Goal: Task Accomplishment & Management: Manage account settings

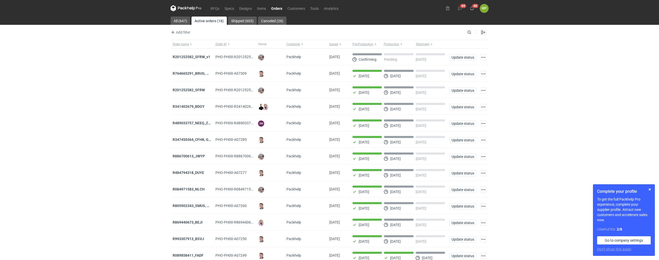
click at [529, 46] on div "RFQs Specs Designs Items Orders Customers Tools Analytics 44 40 MP [PERSON_NAME…" at bounding box center [329, 130] width 659 height 260
click at [465, 9] on div "44 40 MP [PERSON_NAME] [PERSON_NAME][EMAIL_ADDRESS][DOMAIN_NAME] Company profil…" at bounding box center [466, 8] width 45 height 9
click at [461, 8] on icon at bounding box center [460, 8] width 4 height 4
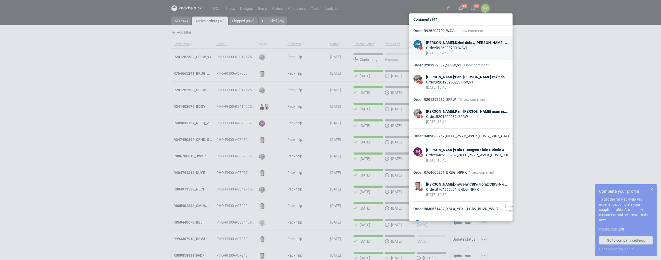
click at [430, 54] on div "[DATE] 06:45" at bounding box center [467, 52] width 82 height 5
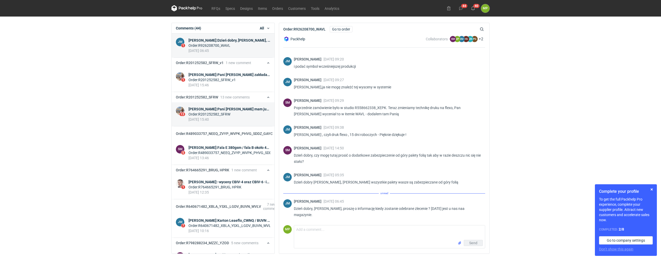
scroll to position [265, 0]
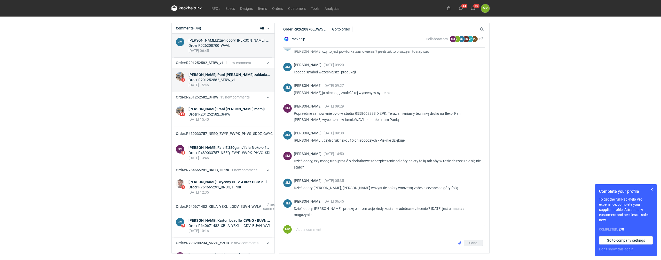
click at [223, 78] on div "Order : R201252582_SFRW_v1" at bounding box center [229, 79] width 82 height 5
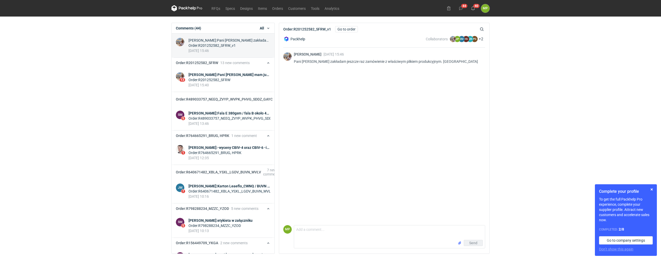
click at [223, 78] on div "Order : R201252582_SFRW" at bounding box center [229, 79] width 82 height 5
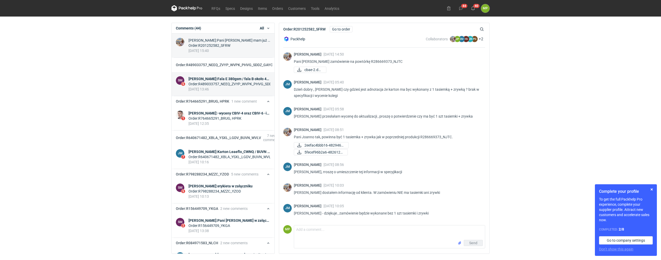
click at [225, 82] on div "Order : R489033757_NEEQ_ZVYP_WVPK_PHVG_SDDZ_GAYC" at bounding box center [229, 83] width 82 height 5
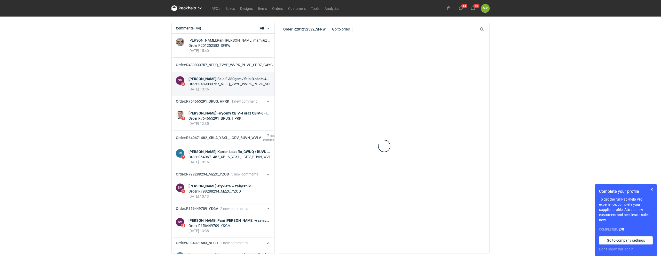
scroll to position [117, 0]
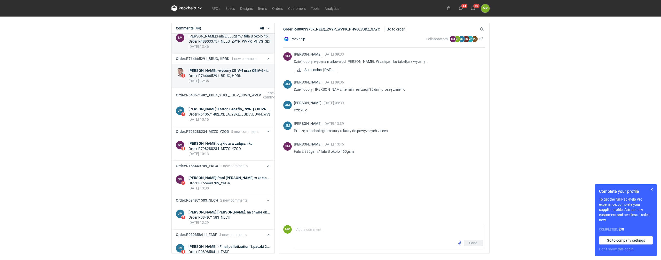
click at [225, 78] on div "Order : R764665291_BRUG, HPRK" at bounding box center [229, 75] width 82 height 5
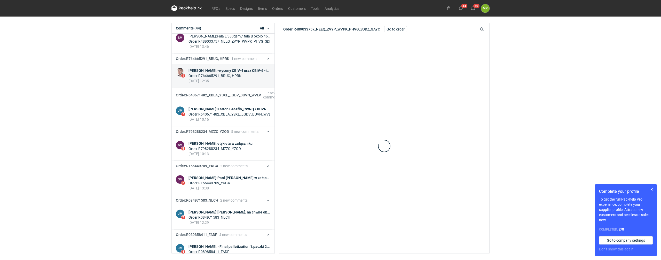
scroll to position [157, 0]
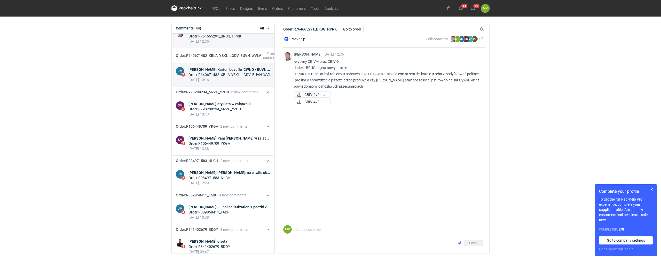
click at [230, 77] on div "Order : R640671482_XBLA_YSXL_LGDV_BUVN_WVLV" at bounding box center [229, 74] width 82 height 5
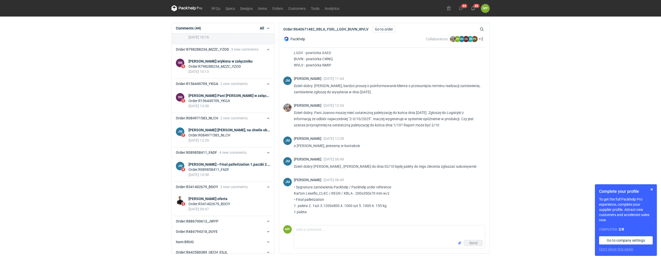
scroll to position [191, 0]
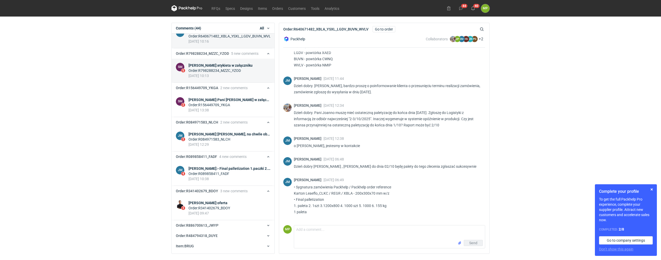
click at [223, 68] on div "[PERSON_NAME] : etykieta w załączniku" at bounding box center [220, 65] width 64 height 5
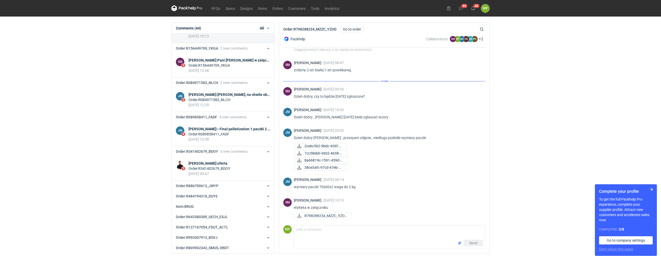
scroll to position [40, 0]
click at [223, 68] on div "Order : R156449709_YKGA" at bounding box center [229, 65] width 82 height 5
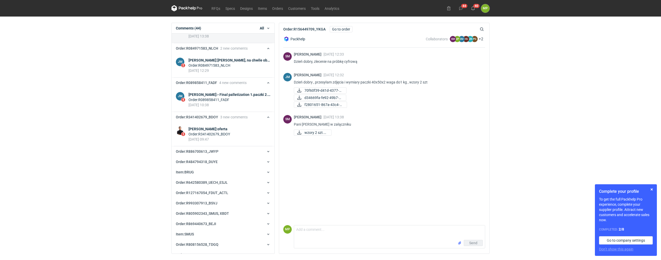
click at [223, 68] on div "Order : R084971583_NLCH" at bounding box center [229, 65] width 82 height 5
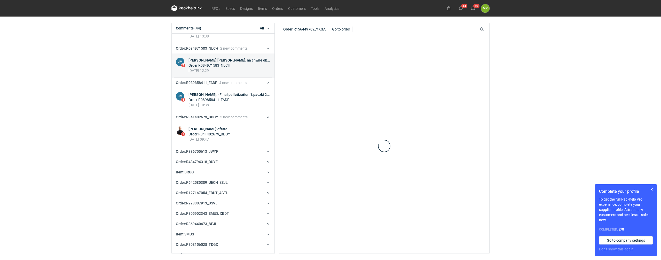
scroll to position [300, 0]
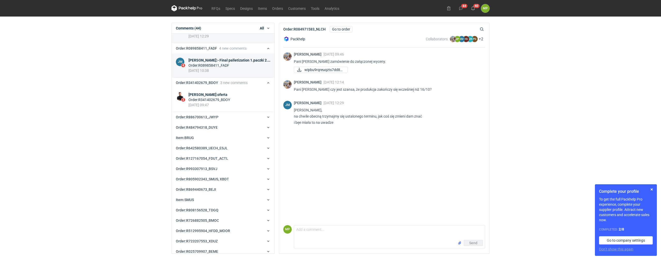
click at [190, 68] on div "Order : R089858411_FADF" at bounding box center [229, 65] width 82 height 5
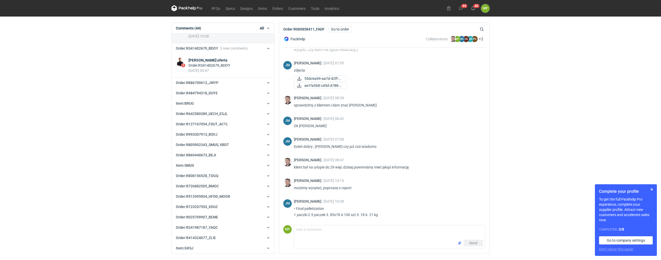
scroll to position [100, 0]
click at [191, 68] on div "Order : R341402679_BDOY" at bounding box center [209, 65] width 42 height 5
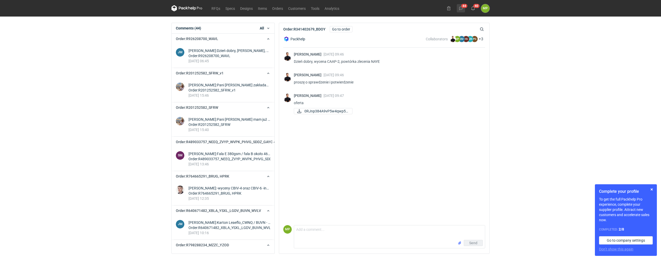
click at [461, 6] on button "44" at bounding box center [461, 8] width 8 height 8
